Goal: Find contact information: Find contact information

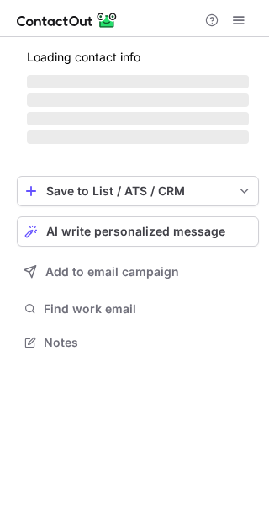
scroll to position [326, 269]
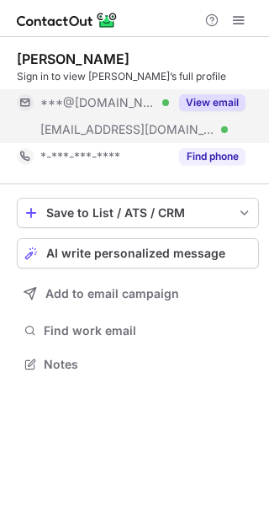
click at [200, 99] on button "View email" at bounding box center [212, 102] width 66 height 17
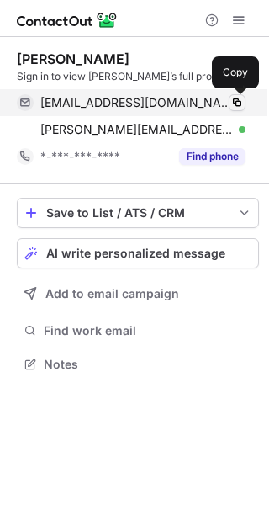
click at [239, 106] on span at bounding box center [237, 102] width 13 height 13
